Goal: Unclear: Browse casually

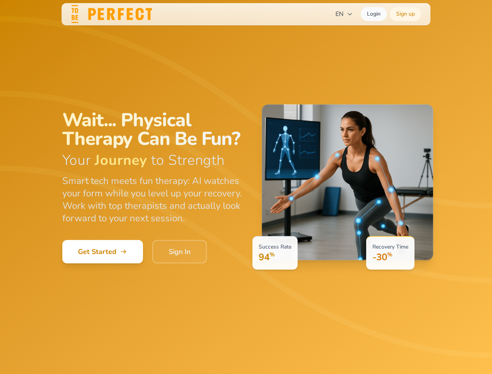
click at [249, 187] on div "Success Rate 94 % Recovery Time -30 %" at bounding box center [341, 186] width 184 height 165
click at [344, 14] on span "EN" at bounding box center [345, 13] width 18 height 9
